Goal: Find specific page/section: Find specific page/section

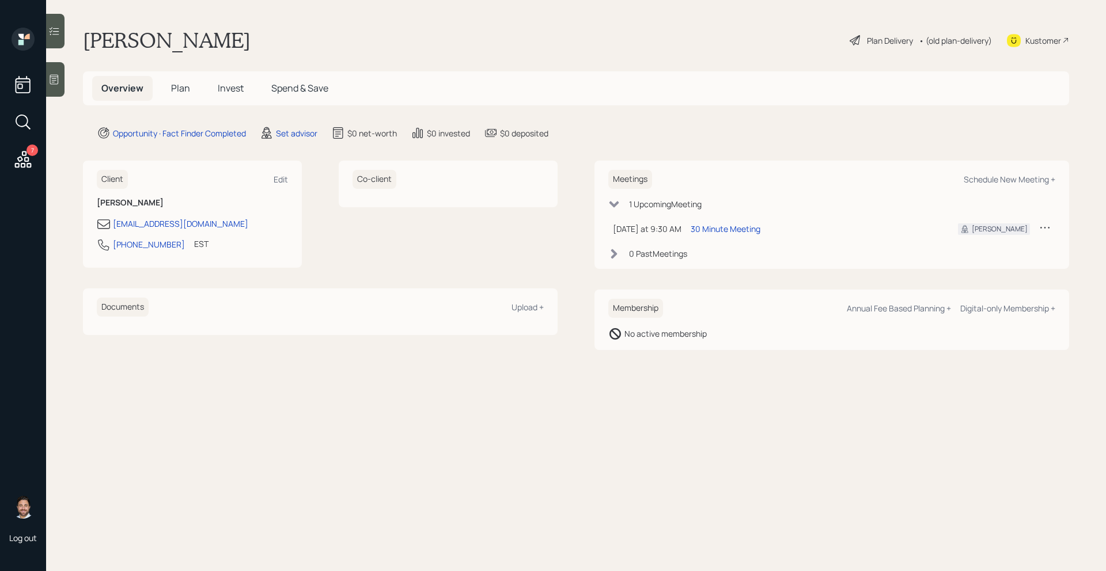
click at [56, 70] on div at bounding box center [55, 79] width 18 height 35
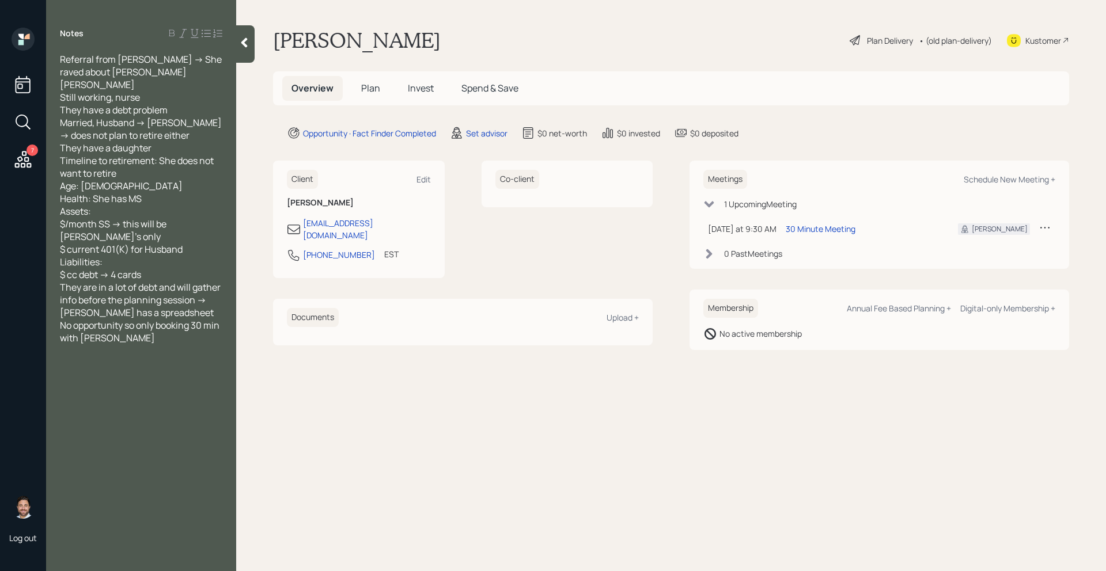
click at [245, 41] on icon at bounding box center [244, 43] width 6 height 10
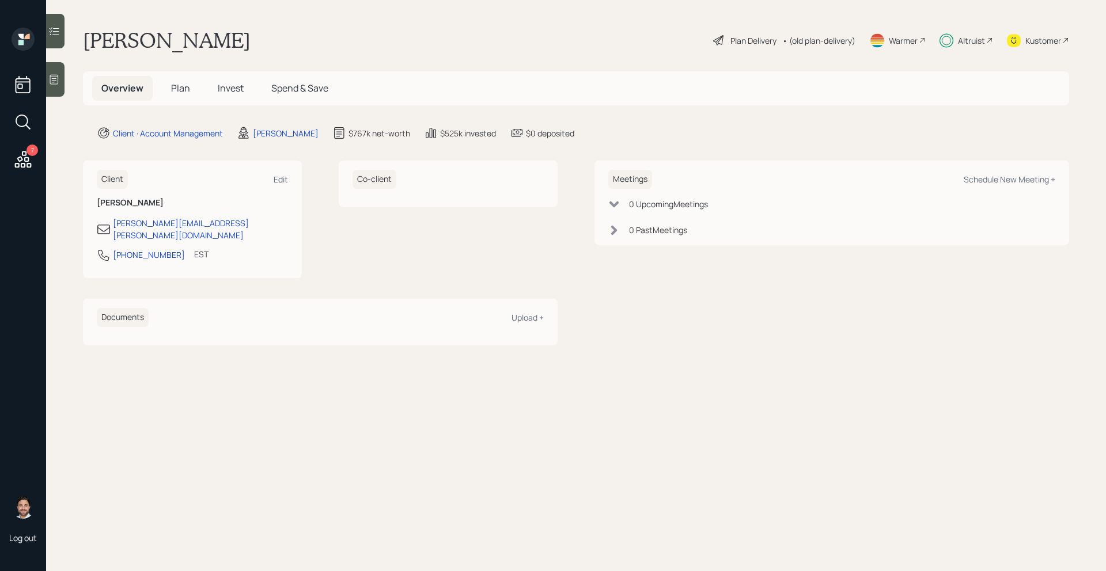
click at [975, 42] on div "Altruist" at bounding box center [971, 41] width 27 height 12
